Goal: Information Seeking & Learning: Learn about a topic

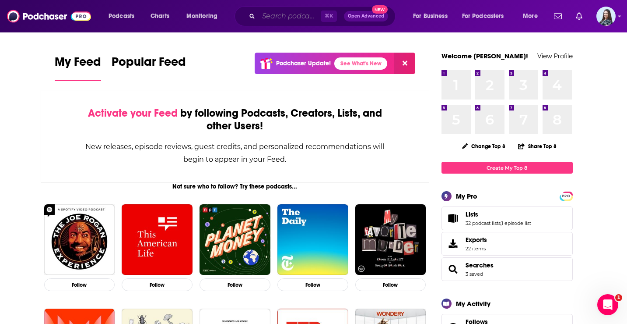
click at [283, 15] on input "Search podcasts, credits, & more..." at bounding box center [290, 16] width 62 height 14
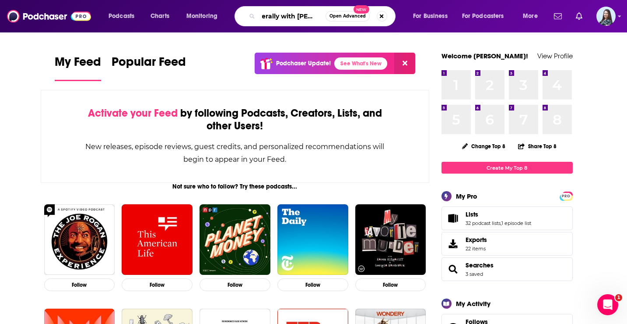
scroll to position [0, 11]
type input "literally with [PERSON_NAME]"
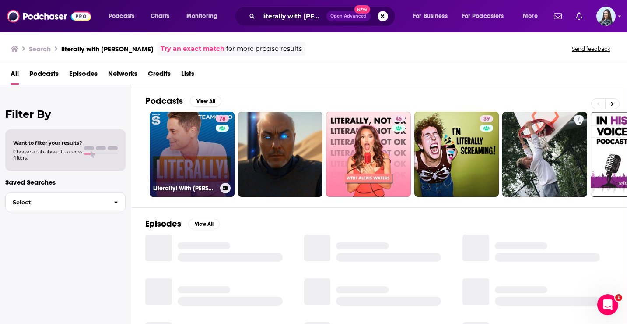
click at [204, 143] on link "78 Literally! With [PERSON_NAME]" at bounding box center [192, 154] width 85 height 85
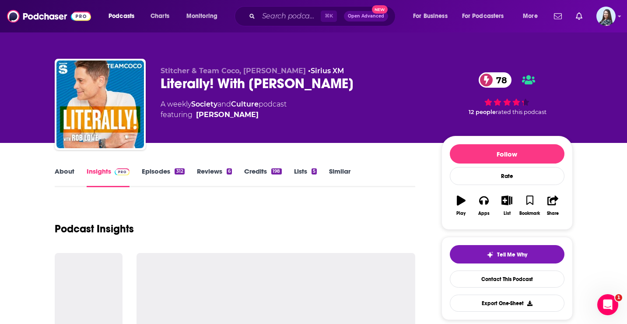
click at [276, 78] on div "Literally! With [PERSON_NAME] 78" at bounding box center [294, 83] width 267 height 17
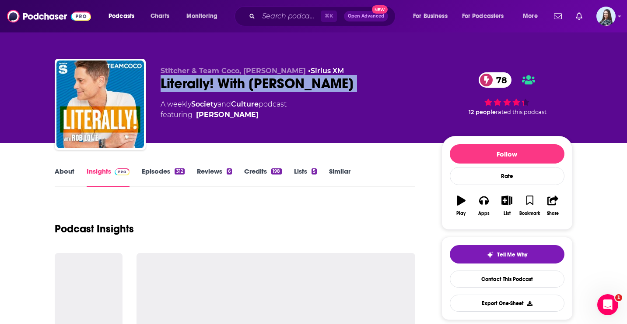
click at [276, 78] on div "Literally! With [PERSON_NAME] 78" at bounding box center [294, 83] width 267 height 17
copy div "Literally! With [PERSON_NAME] 78"
